Goal: Information Seeking & Learning: Learn about a topic

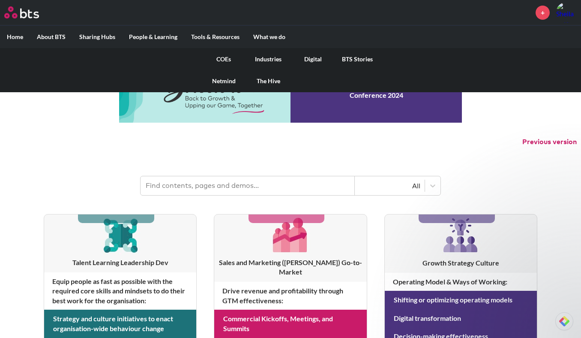
click at [226, 58] on link "COEs" at bounding box center [224, 59] width 45 height 22
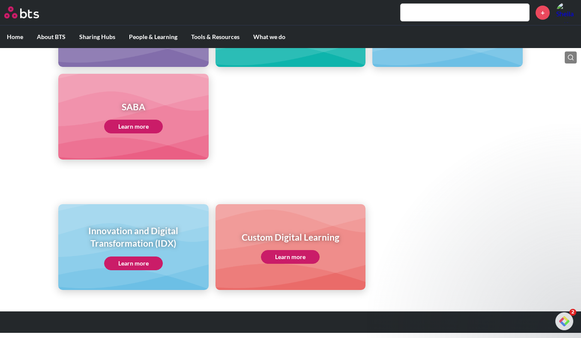
scroll to position [449, 0]
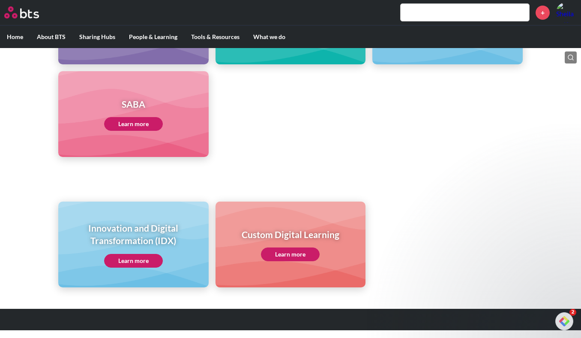
click at [140, 261] on link "Learn more" at bounding box center [133, 261] width 59 height 14
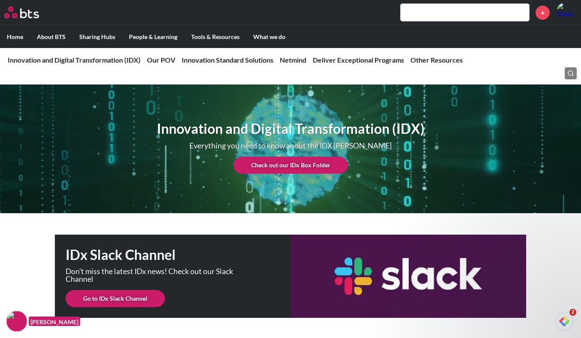
click at [264, 165] on link "Check out our IDx Box Folder" at bounding box center [291, 164] width 114 height 17
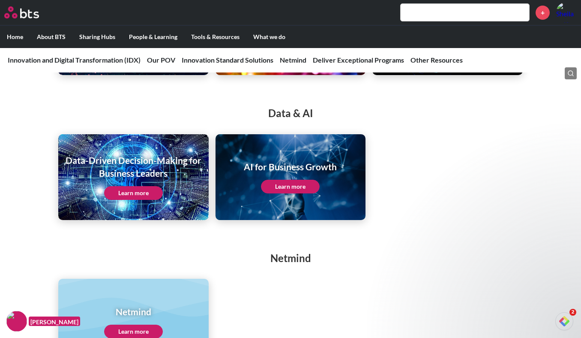
scroll to position [1684, 0]
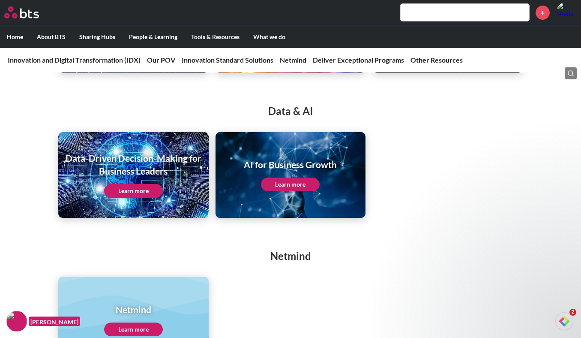
click at [279, 170] on h1 "AI for Business Growth" at bounding box center [290, 164] width 93 height 12
click at [287, 182] on link "Learn more" at bounding box center [290, 184] width 59 height 14
